Goal: Find specific page/section: Find specific page/section

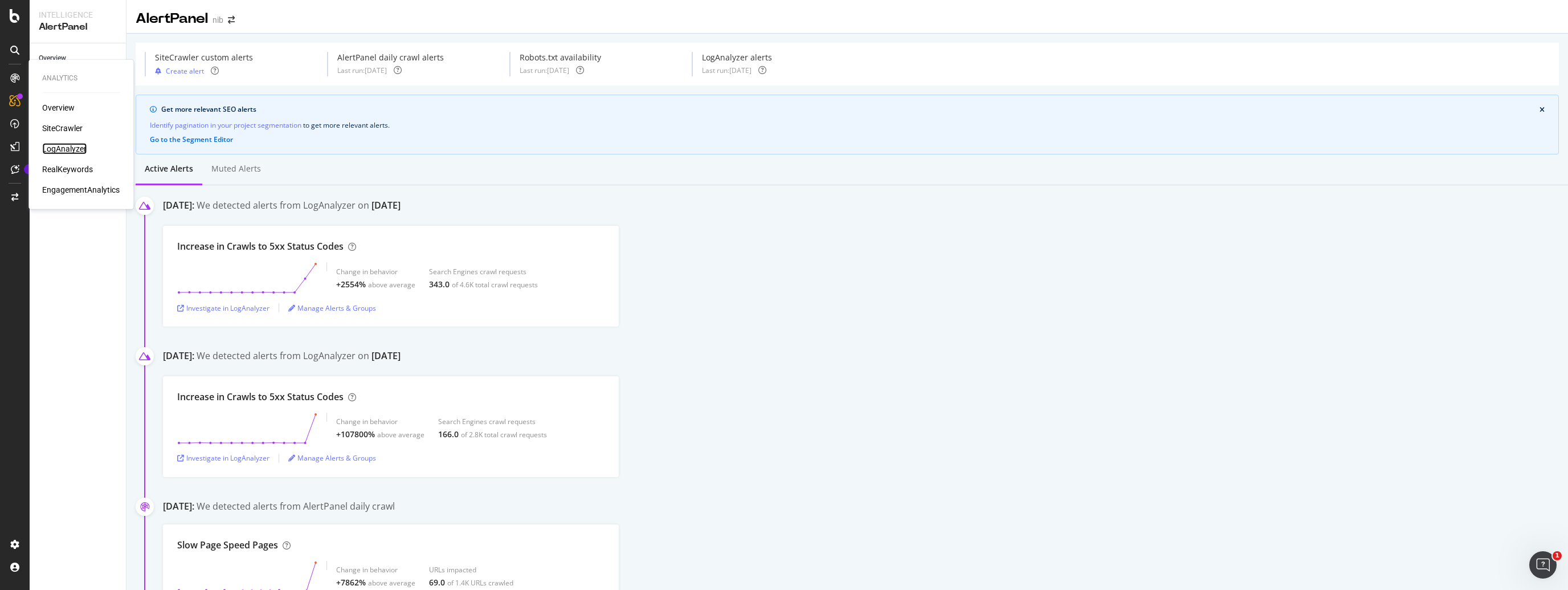
click at [61, 150] on div "LogAnalyzer" at bounding box center [64, 148] width 44 height 12
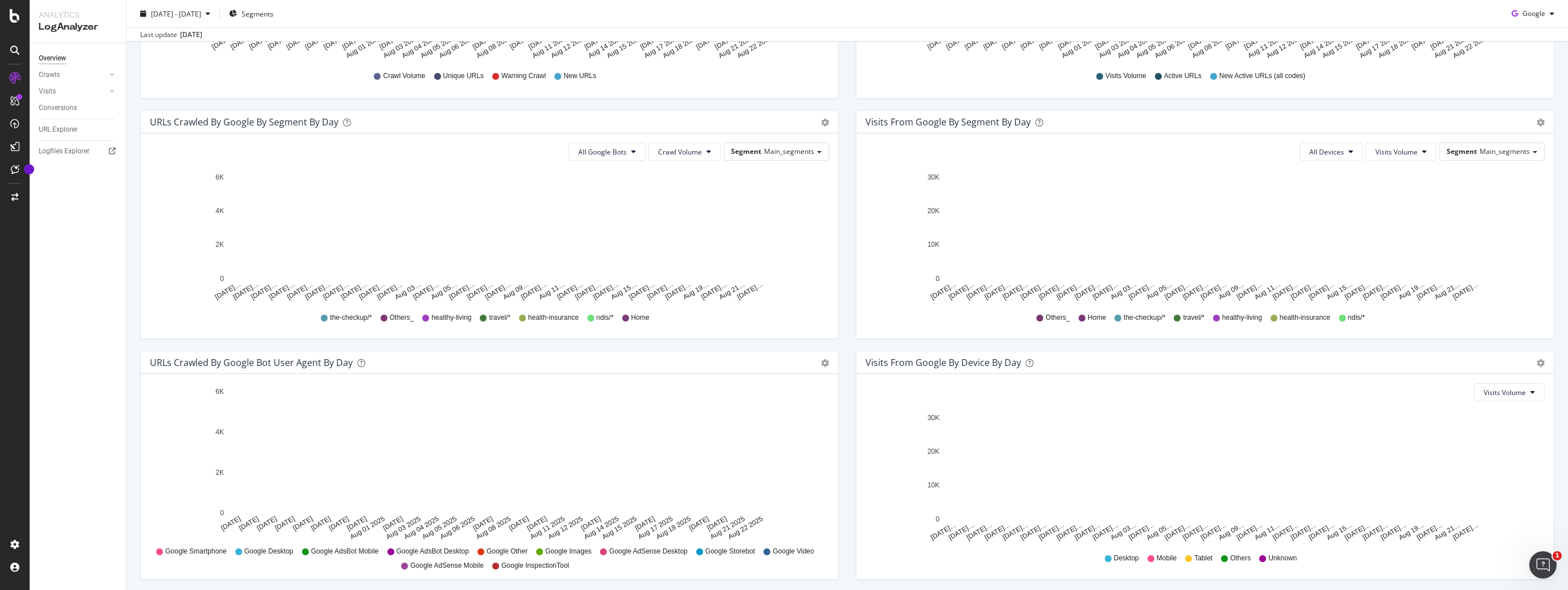
scroll to position [359, 0]
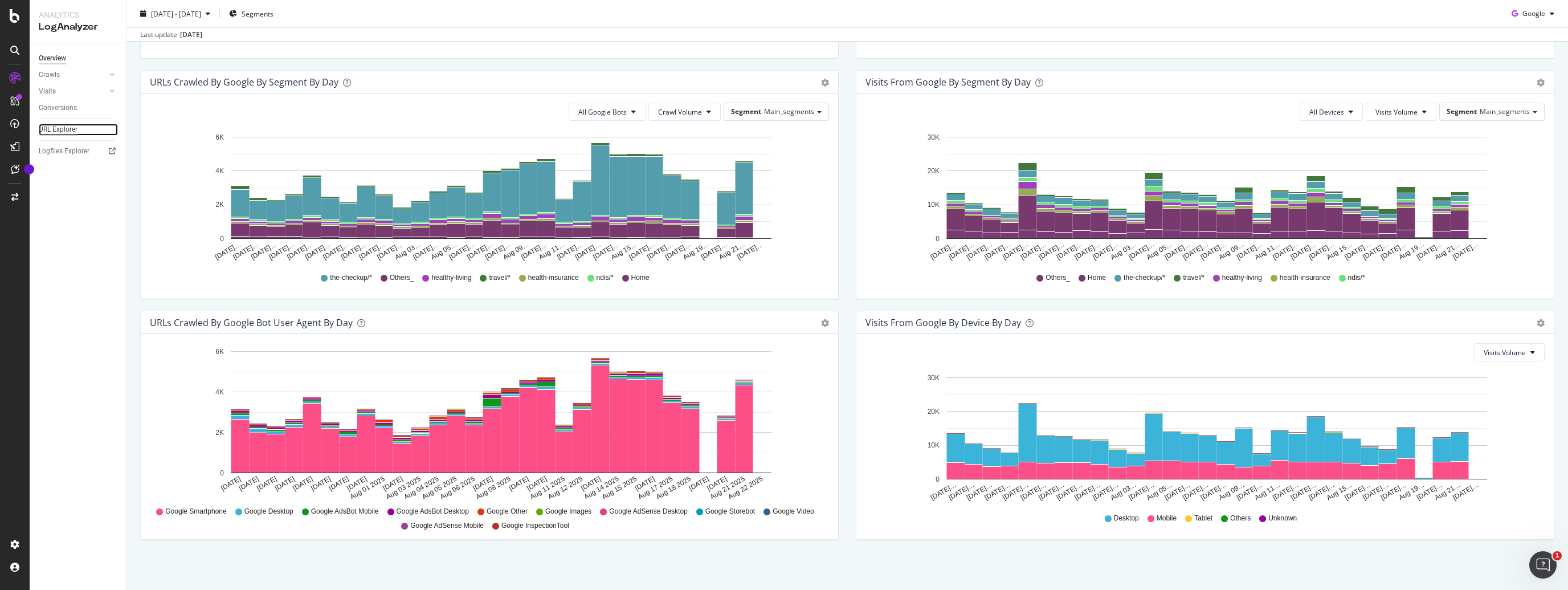
click at [63, 129] on div "URL Explorer" at bounding box center [58, 130] width 39 height 12
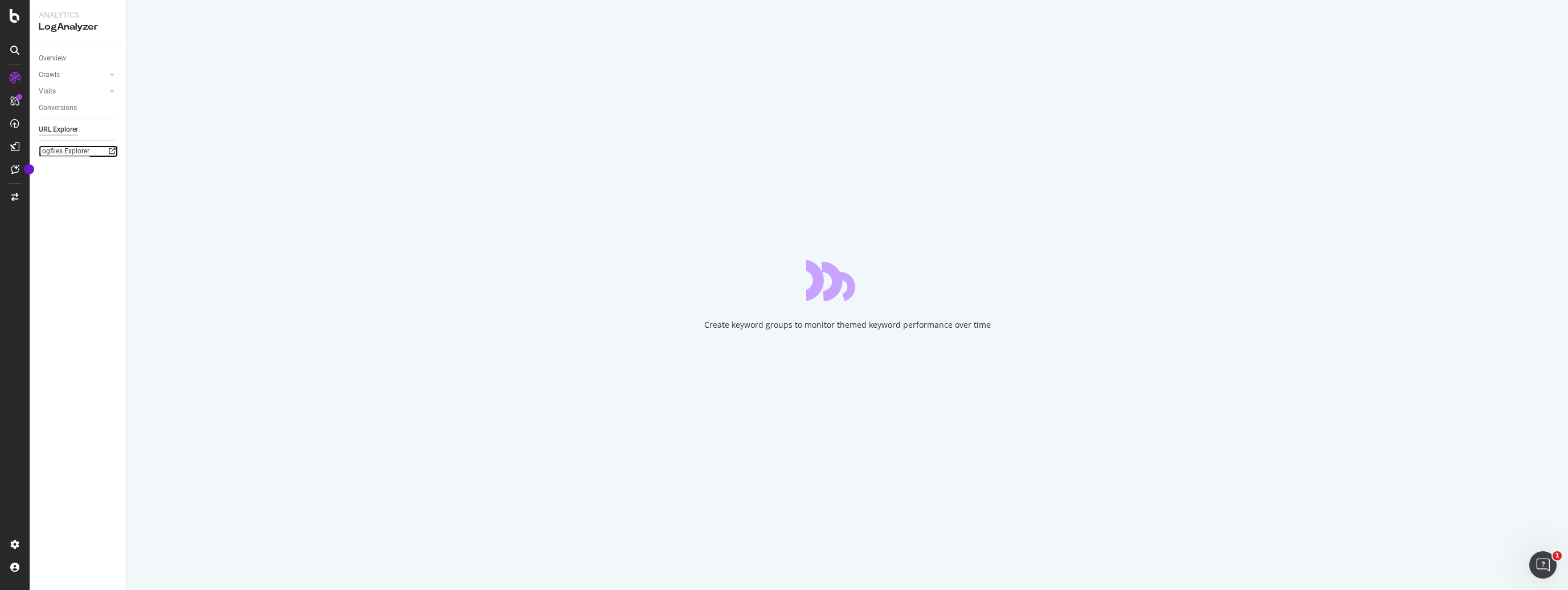
click at [70, 152] on div "Logfiles Explorer" at bounding box center [64, 152] width 51 height 12
